Goal: Find specific page/section: Find specific page/section

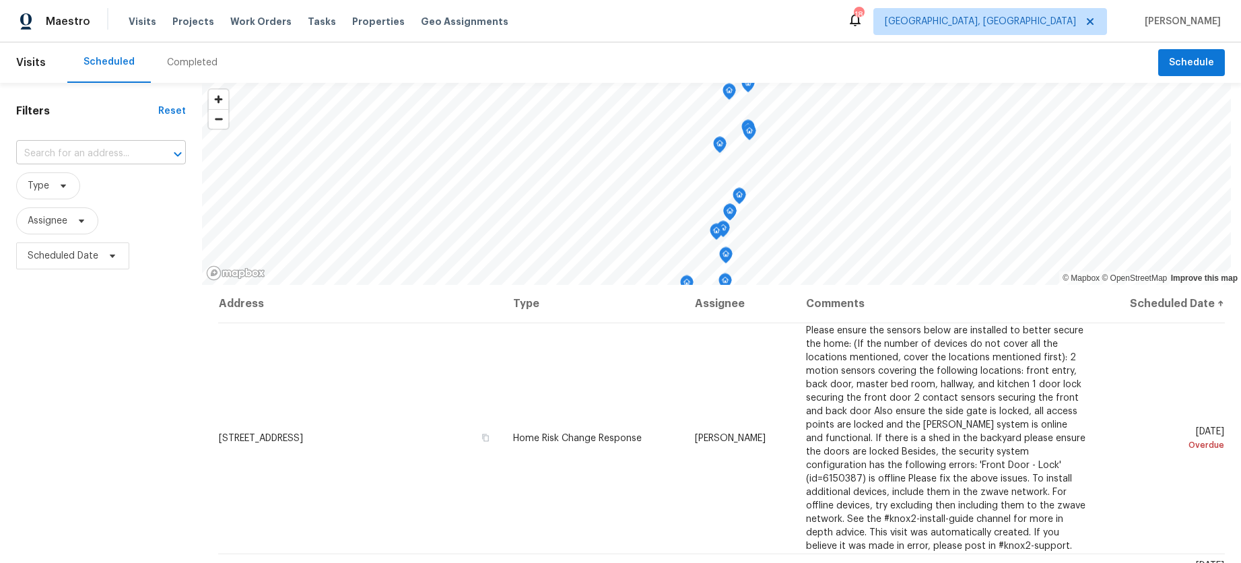
click at [104, 147] on input "text" at bounding box center [82, 153] width 132 height 21
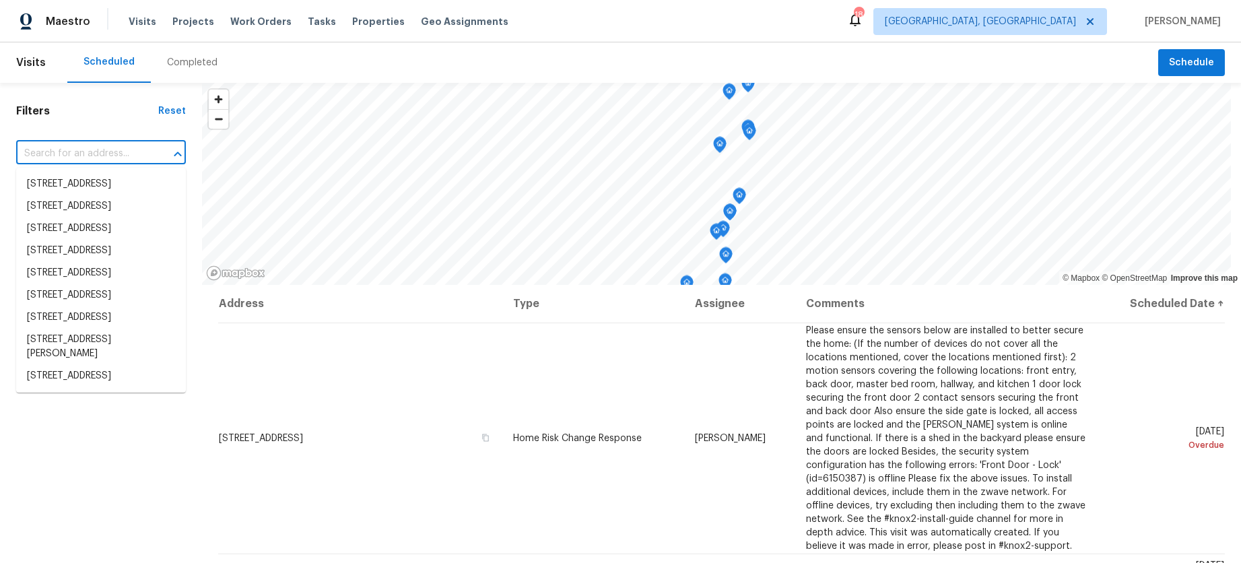
paste input "[STREET_ADDRESS]"
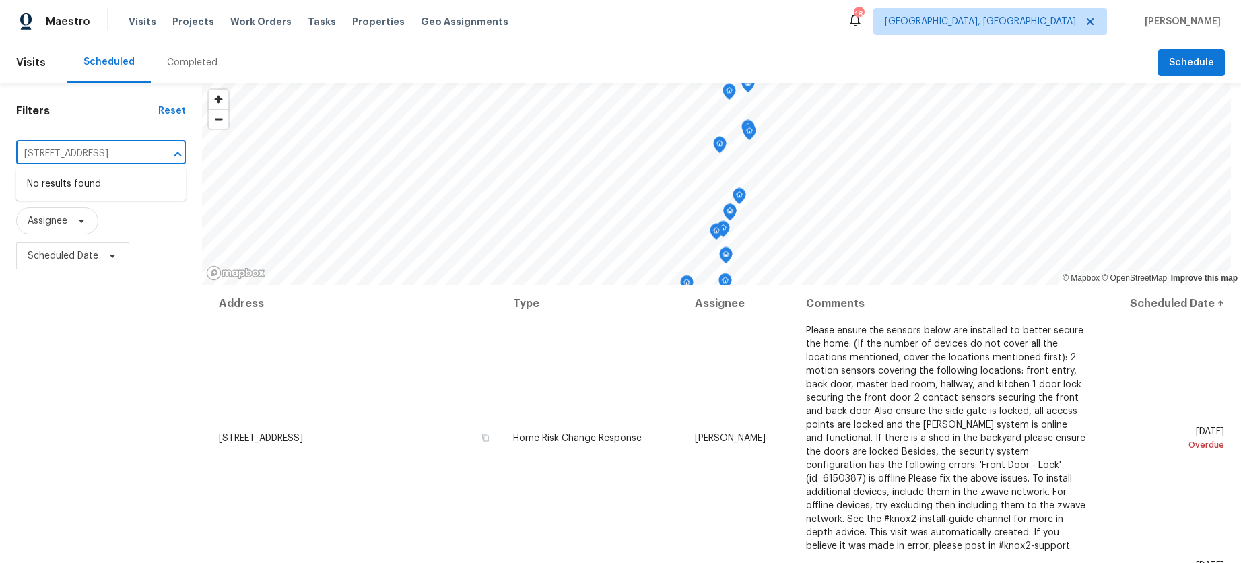
type input "[STREET_ADDRESS]"
click at [357, 29] on div "Visits Projects Work Orders Tasks Properties Geo Assignments" at bounding box center [327, 21] width 396 height 27
click at [357, 27] on span "Properties" at bounding box center [378, 21] width 53 height 13
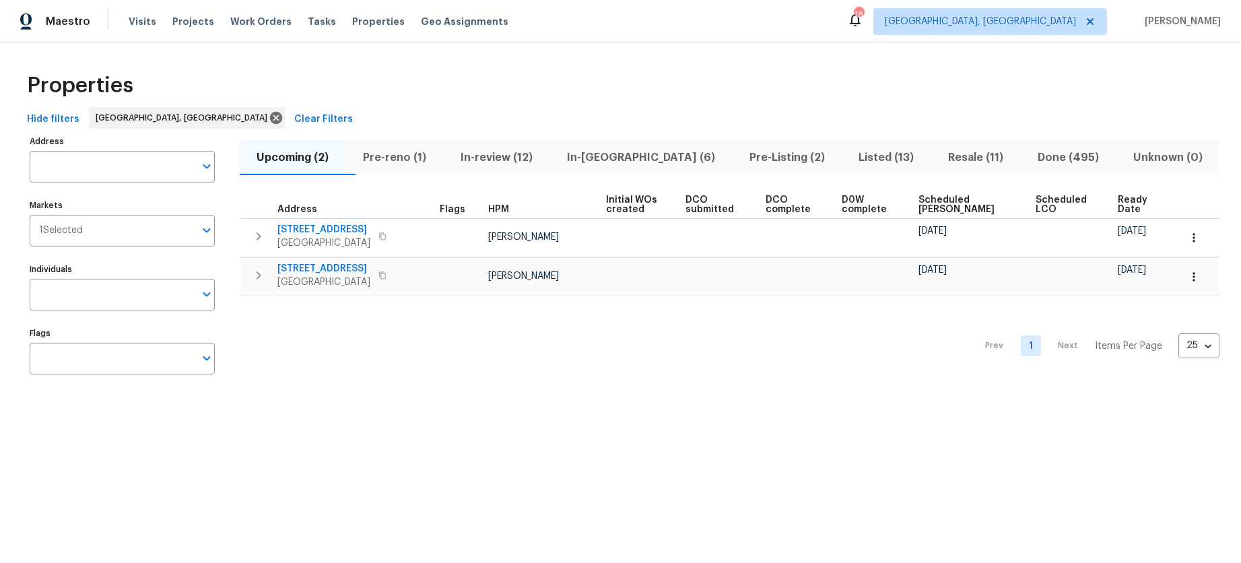
click at [112, 169] on input "Address" at bounding box center [112, 167] width 165 height 32
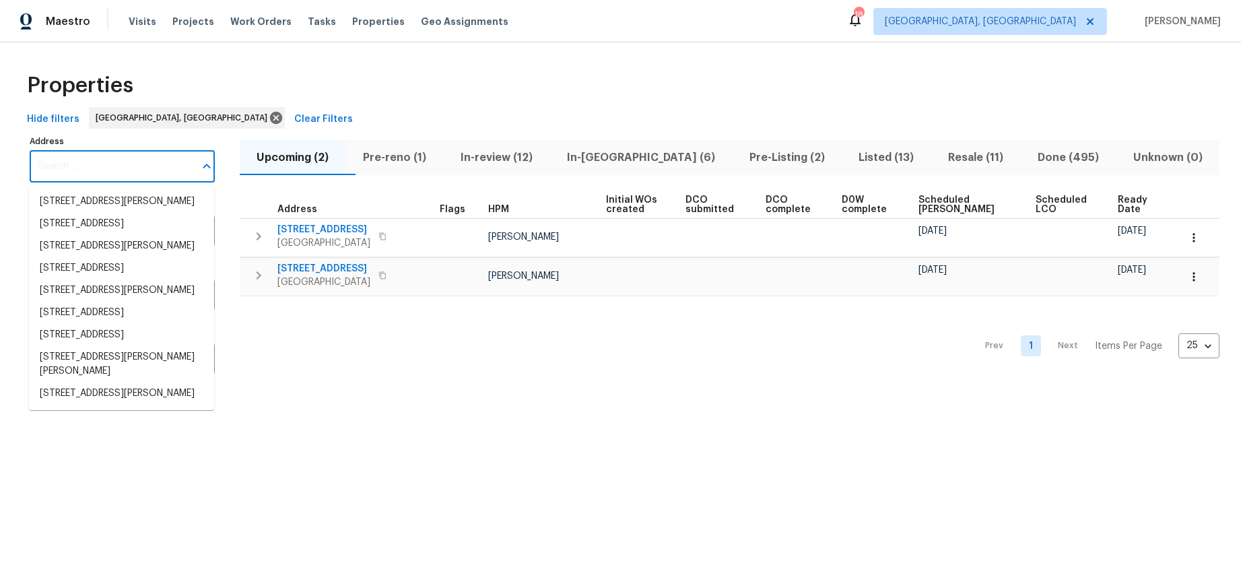
paste input "[STREET_ADDRESS]"
type input "[STREET_ADDRESS]"
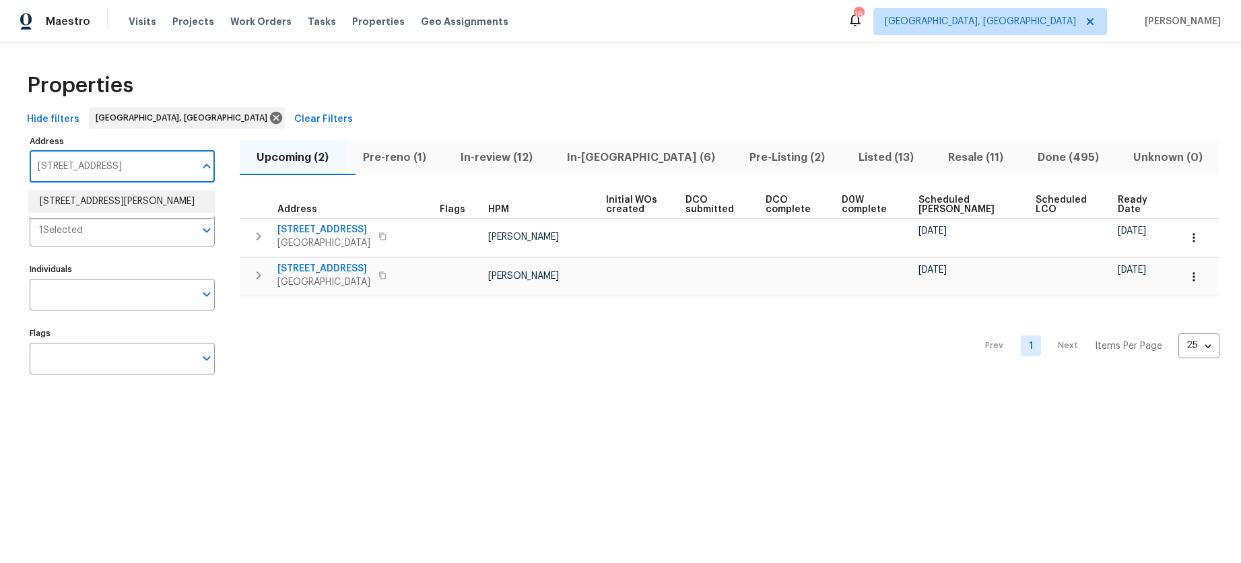
click at [117, 210] on li "[STREET_ADDRESS][PERSON_NAME]" at bounding box center [121, 201] width 185 height 22
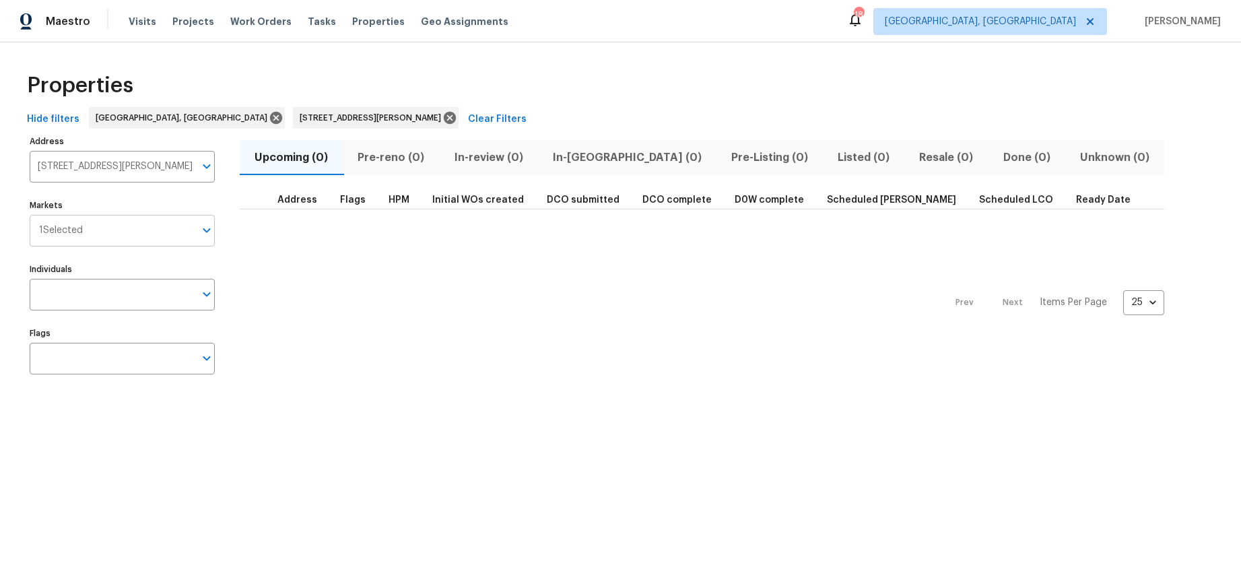
click at [172, 221] on input "Markets" at bounding box center [139, 231] width 112 height 32
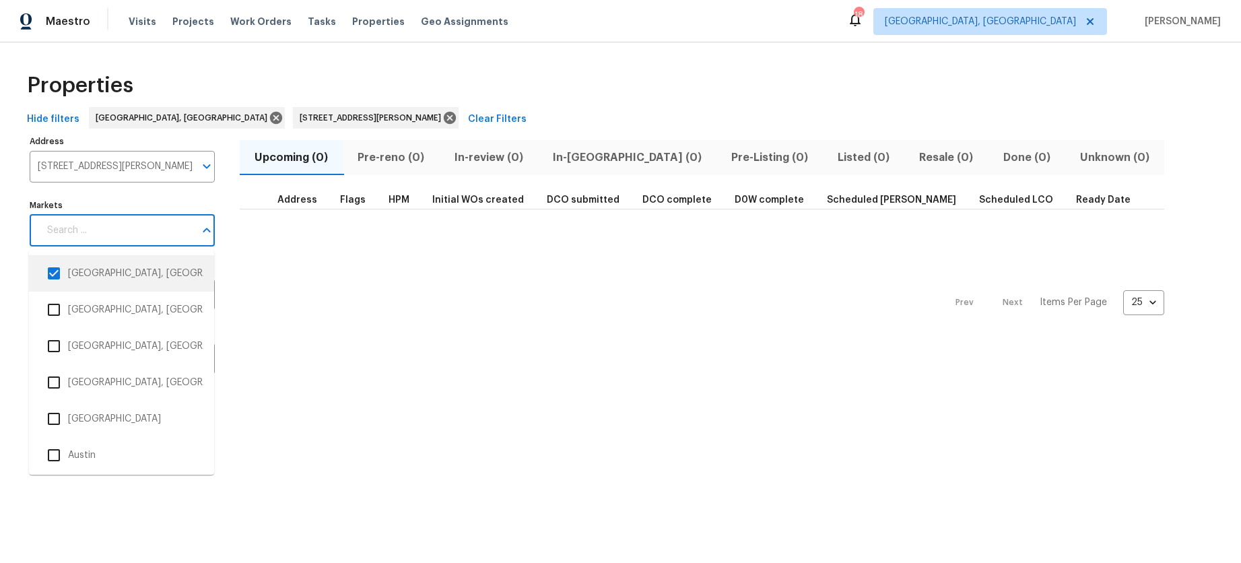
click at [55, 267] on input "checkbox" at bounding box center [54, 273] width 28 height 28
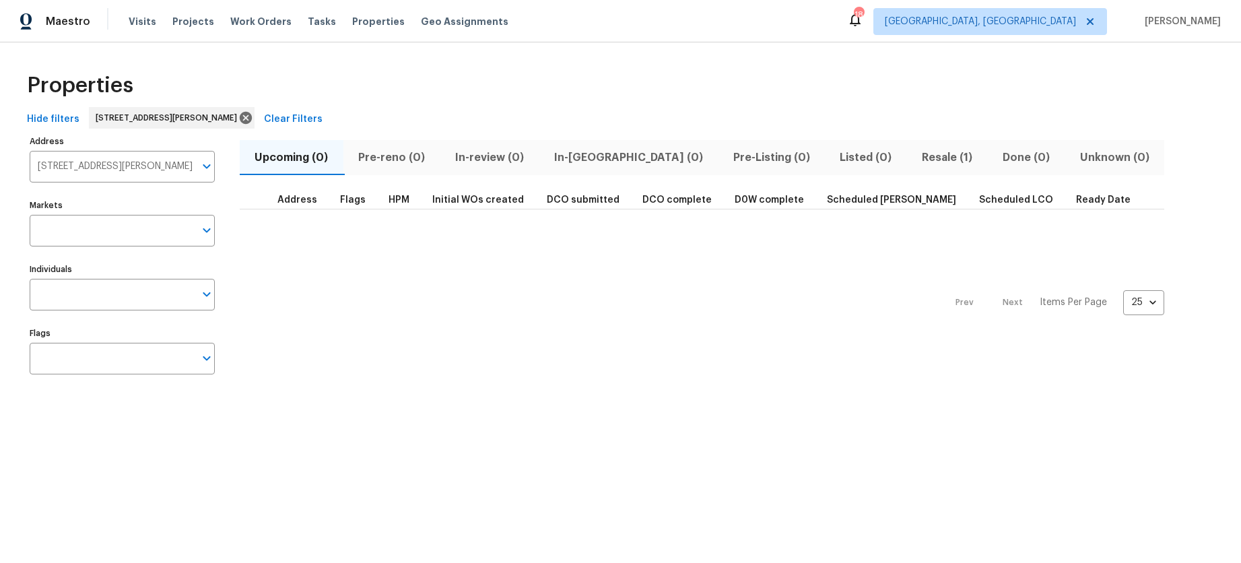
click at [915, 158] on span "Resale (1)" at bounding box center [947, 157] width 65 height 19
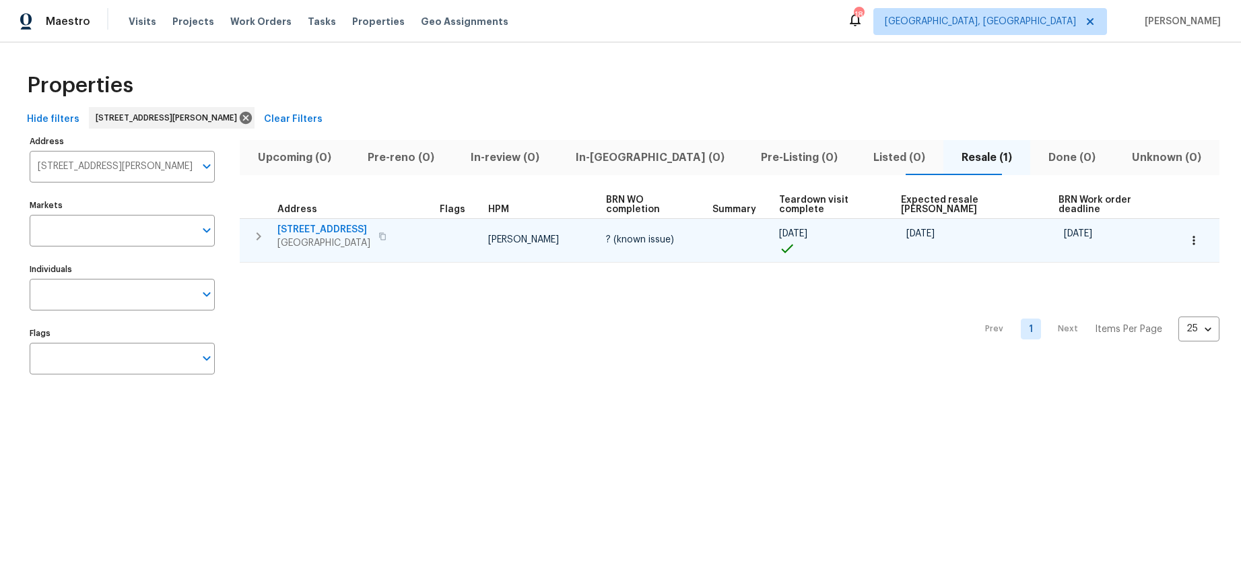
click at [256, 234] on icon "button" at bounding box center [258, 236] width 16 height 16
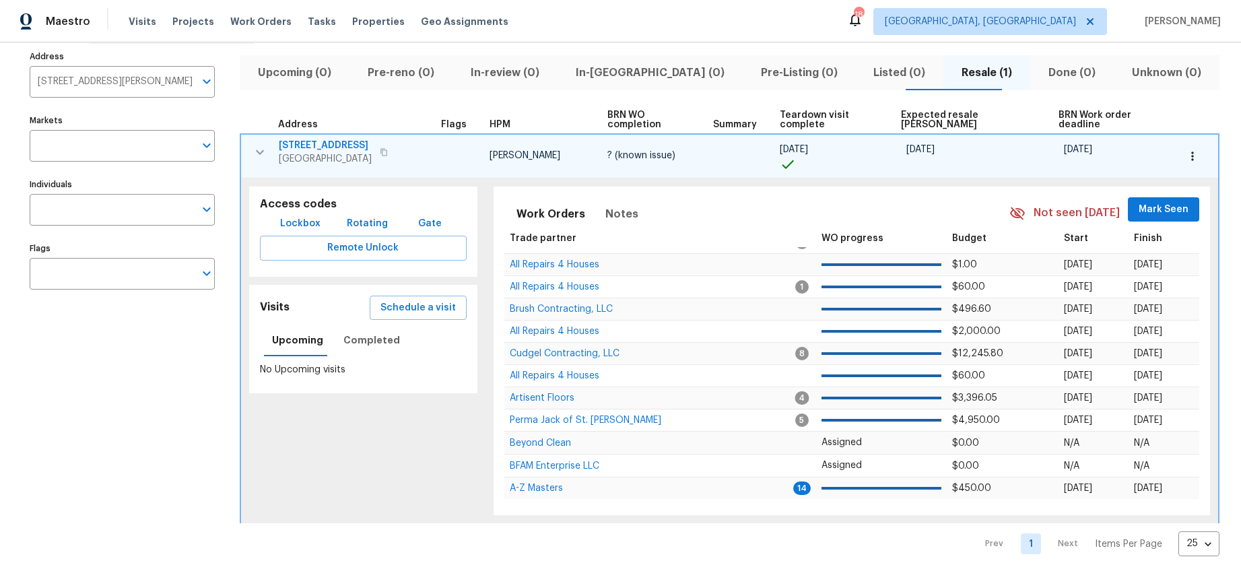
scroll to position [92, 0]
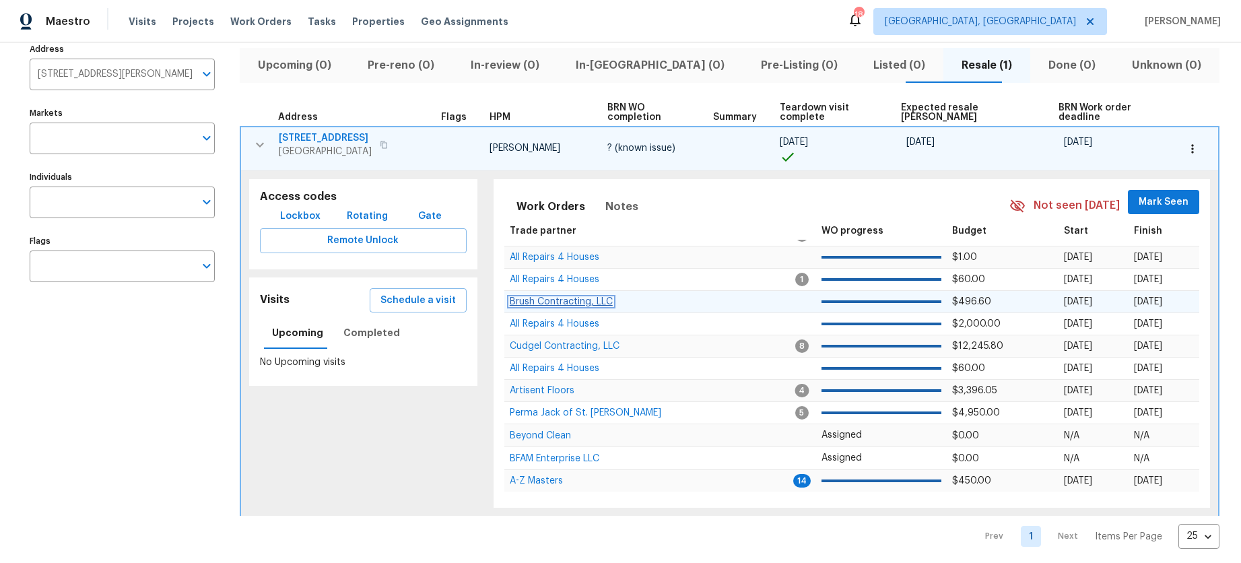
click at [574, 302] on span "Brush Contracting, LLC" at bounding box center [561, 301] width 103 height 9
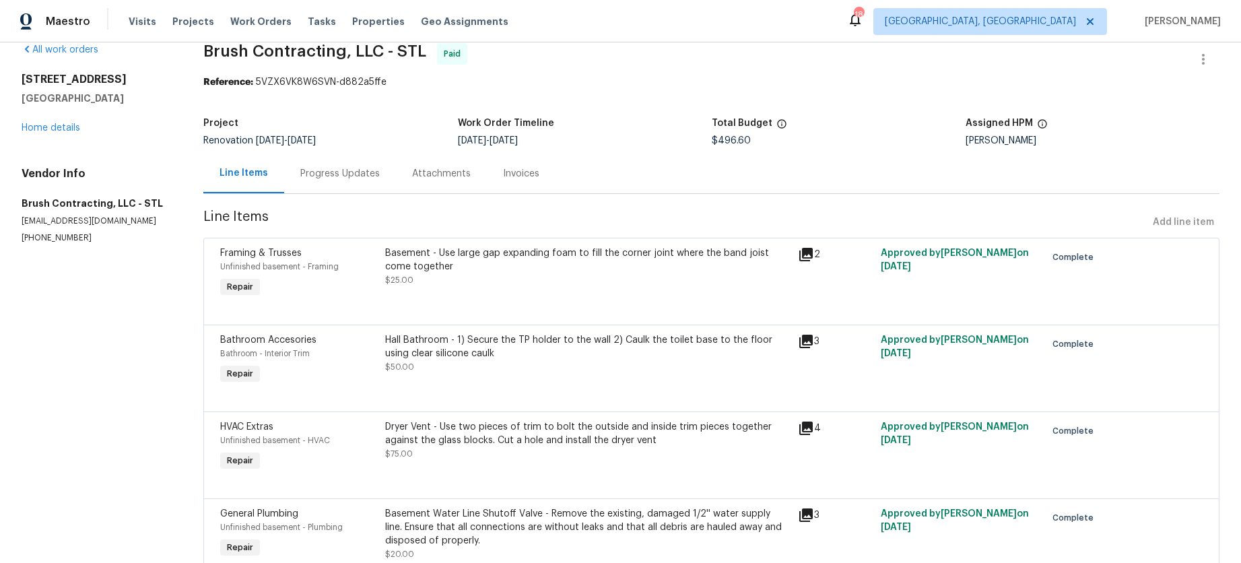
scroll to position [26, 0]
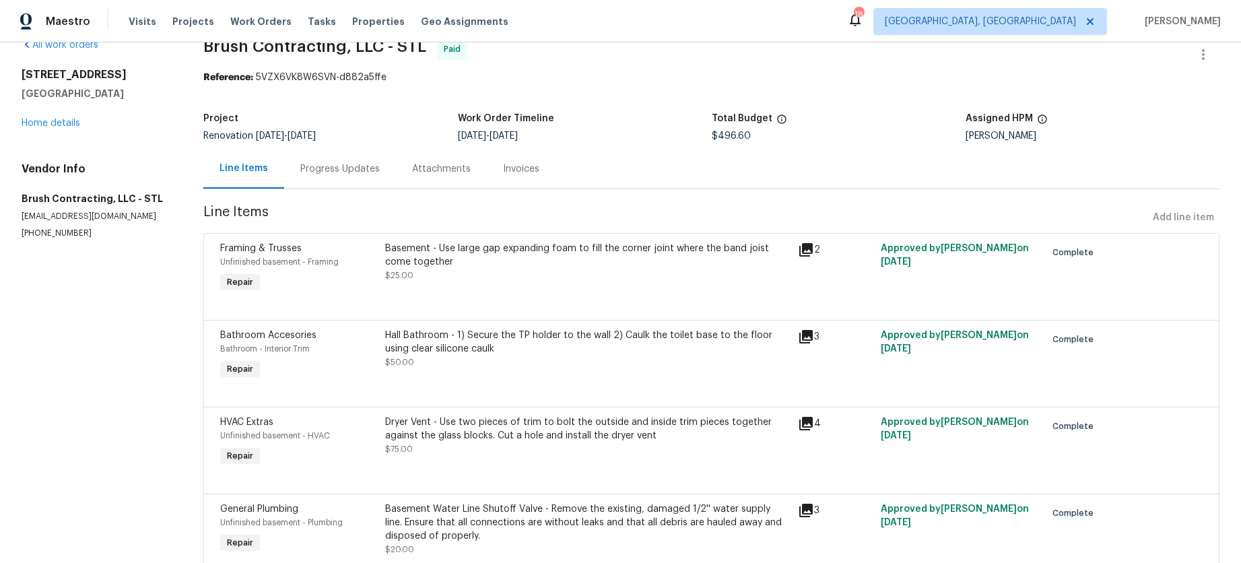
click at [435, 159] on div "Attachments" at bounding box center [441, 169] width 91 height 40
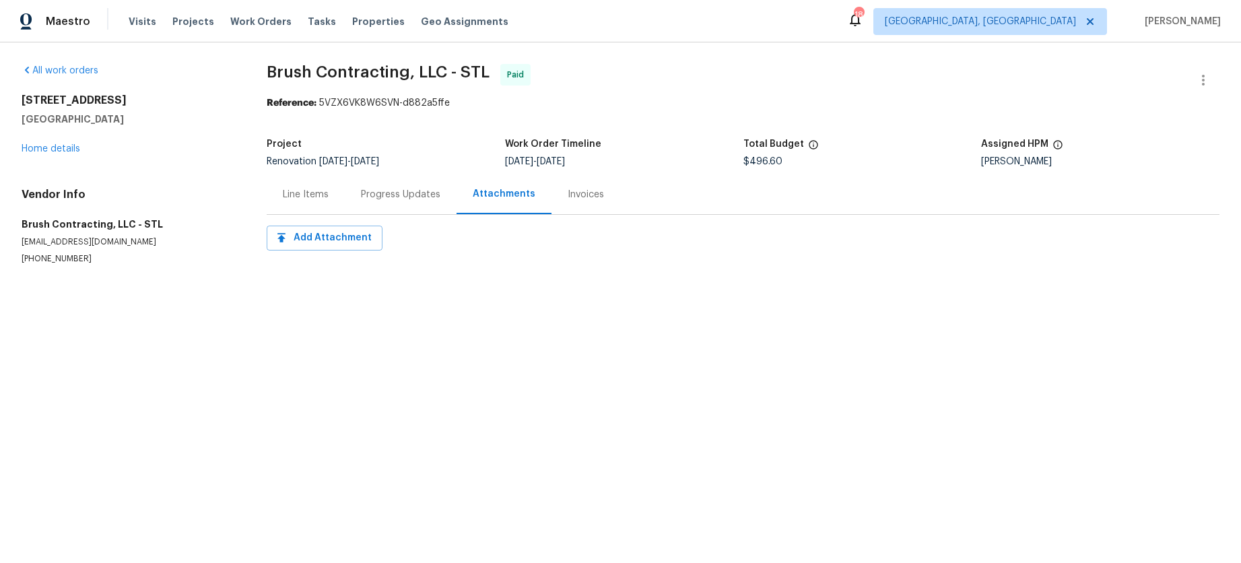
click at [403, 190] on div "Progress Updates" at bounding box center [400, 194] width 79 height 13
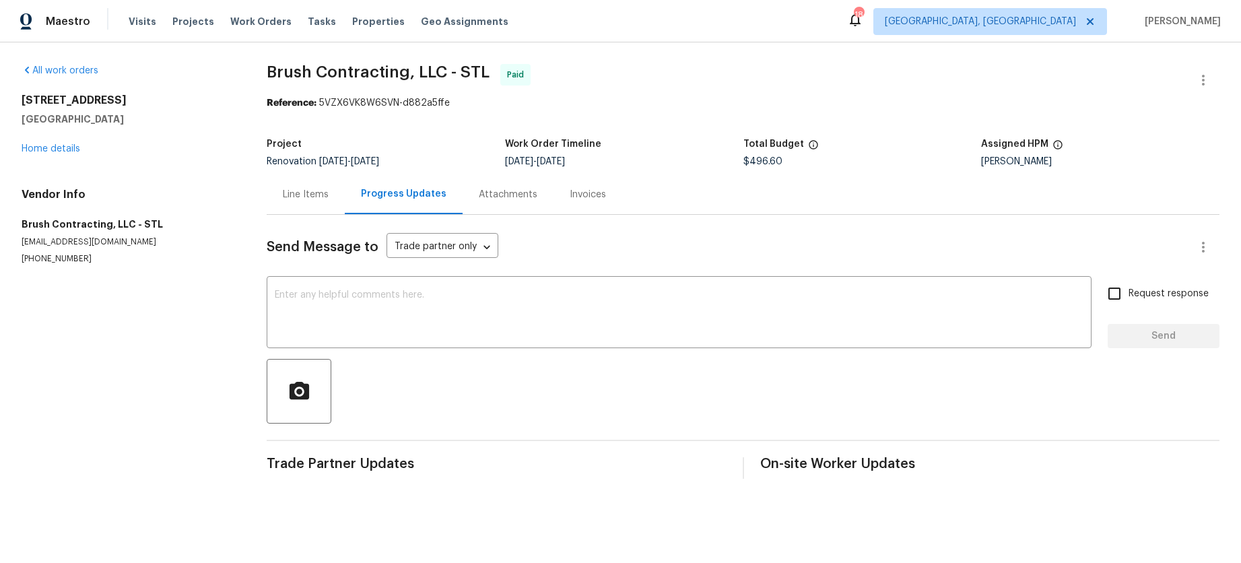
click at [575, 209] on div "Invoices" at bounding box center [587, 194] width 69 height 40
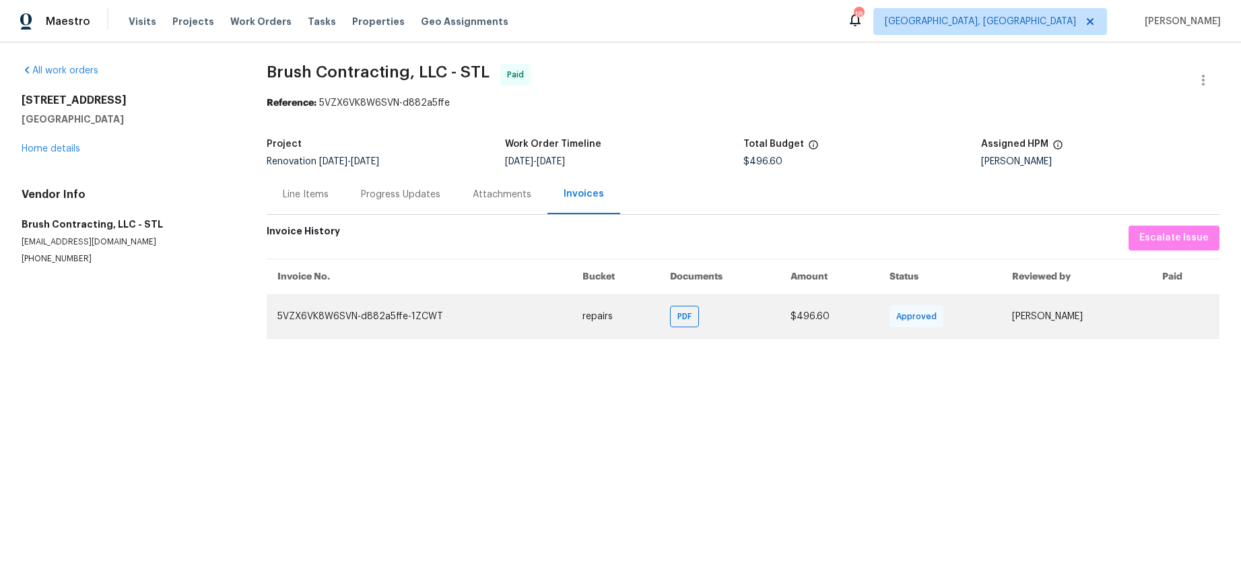
click at [427, 321] on td "5VZX6VK8W6SVN-d882a5ffe-1ZCWT" at bounding box center [419, 316] width 305 height 44
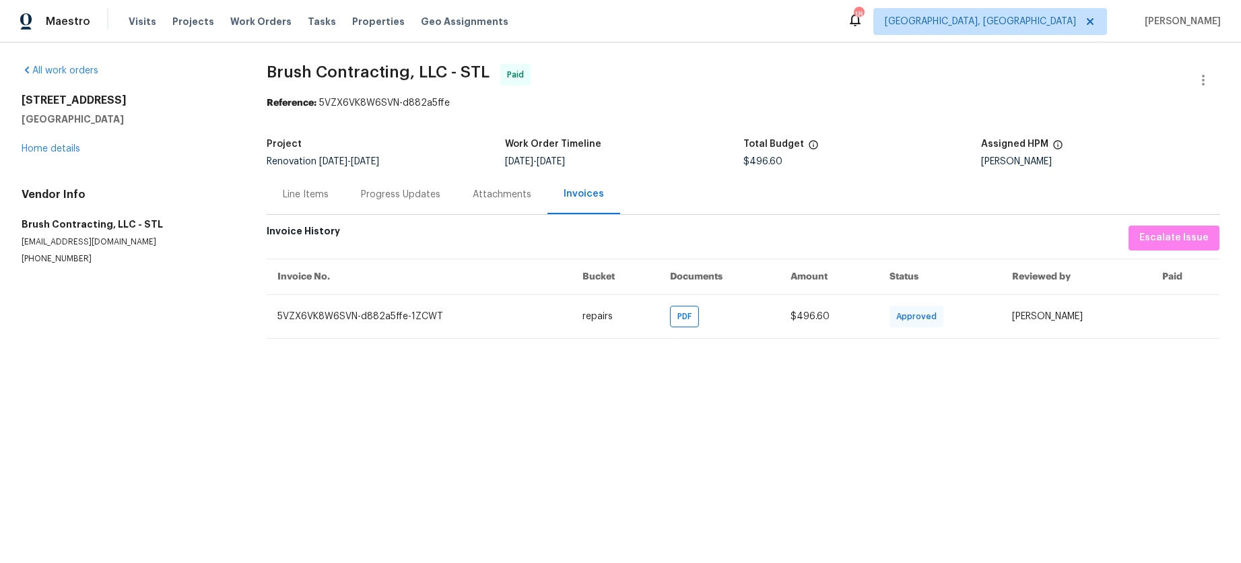
click at [120, 323] on section "All work orders 817 Lightwood Dr Hazelwood, MO 63042 Home details Vendor Info B…" at bounding box center [128, 201] width 213 height 275
drag, startPoint x: -1, startPoint y: 304, endPoint x: -71, endPoint y: 275, distance: 75.7
click at [0, 275] on html "Maestro Visits Projects Work Orders Tasks Properties Geo Assignments 18 Miami, …" at bounding box center [620, 180] width 1241 height 360
drag, startPoint x: 485, startPoint y: 74, endPoint x: 263, endPoint y: 74, distance: 222.1
click at [263, 74] on div "All work orders 817 Lightwood Dr Hazelwood, MO 63042 Home details Vendor Info B…" at bounding box center [620, 201] width 1241 height 318
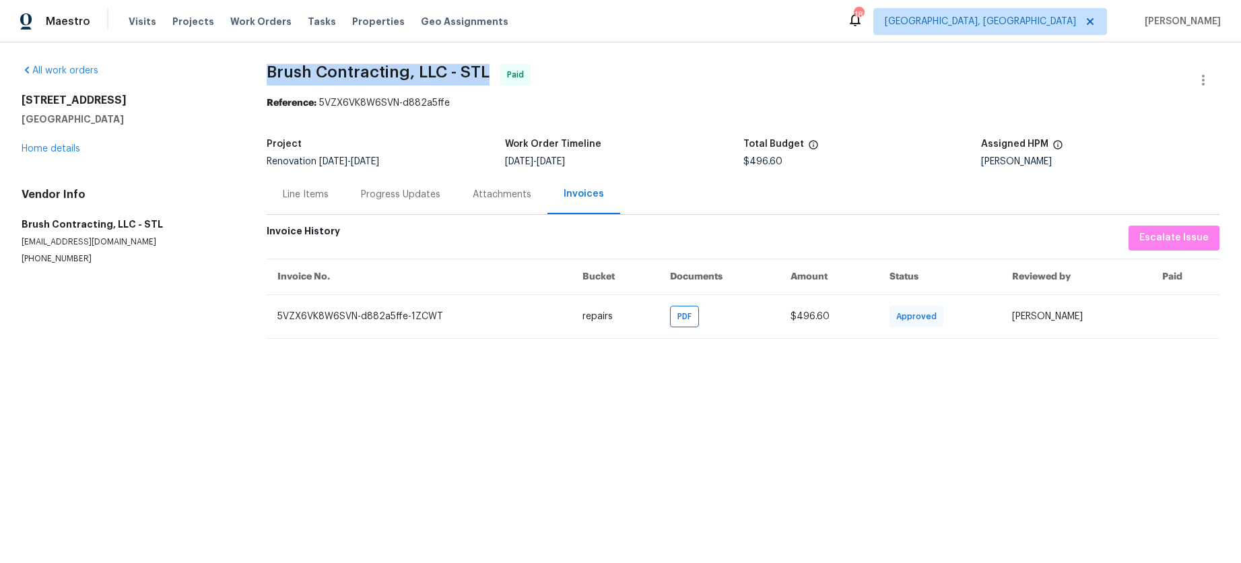
copy span "Brush Contracting, LLC - STL"
